Goal: Information Seeking & Learning: Learn about a topic

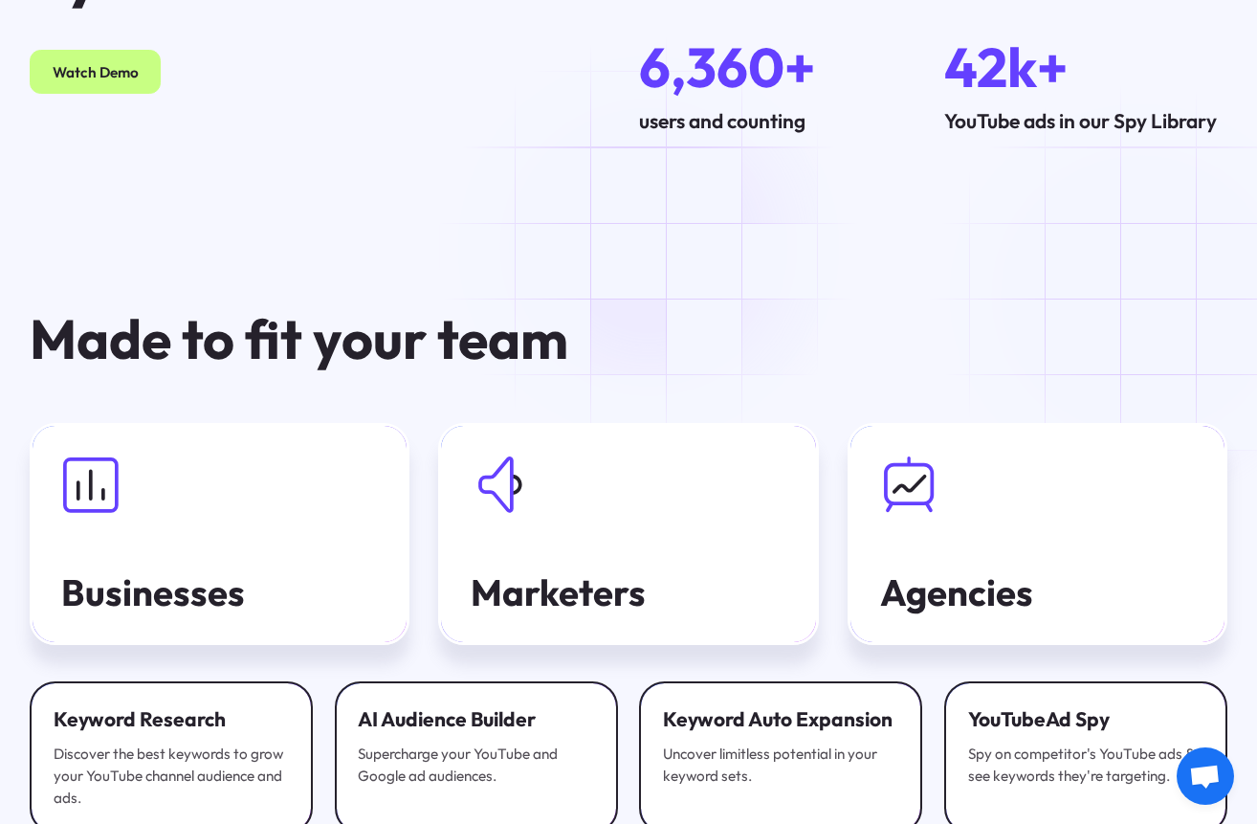
scroll to position [5458, 0]
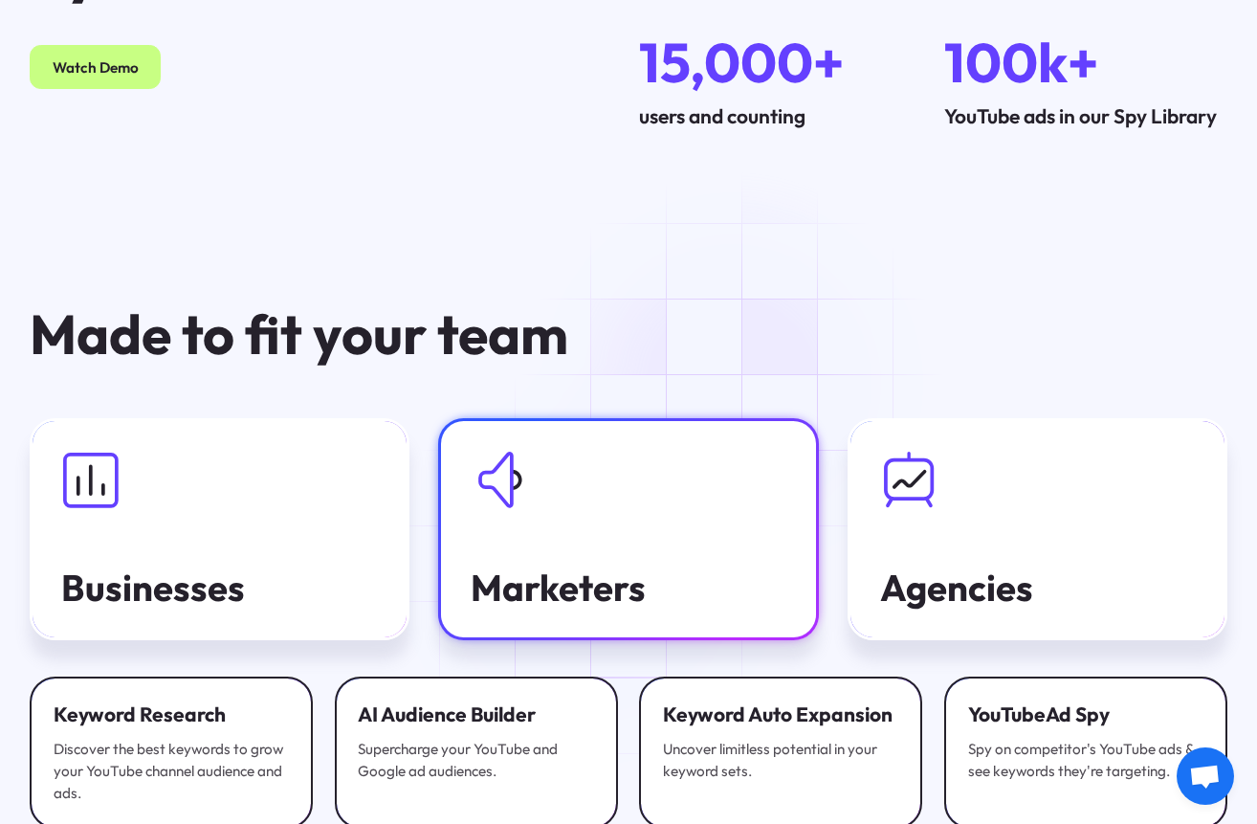
click at [590, 574] on link "Marketers" at bounding box center [628, 529] width 380 height 222
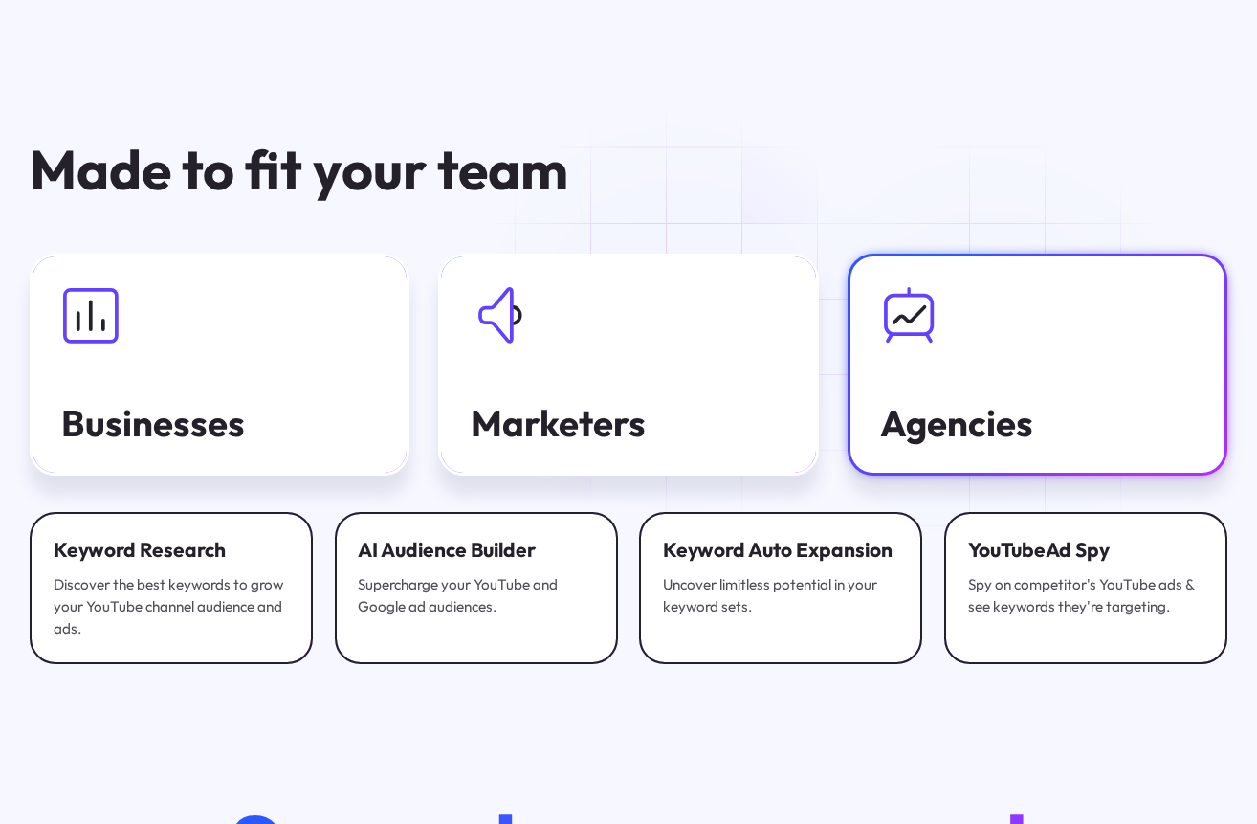
click at [1011, 343] on div at bounding box center [1038, 315] width 316 height 58
